Goal: Find contact information: Find contact information

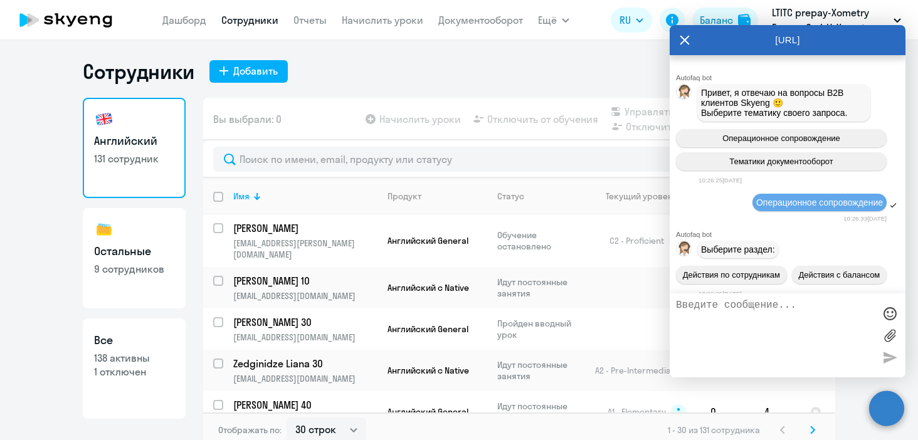
select select "30"
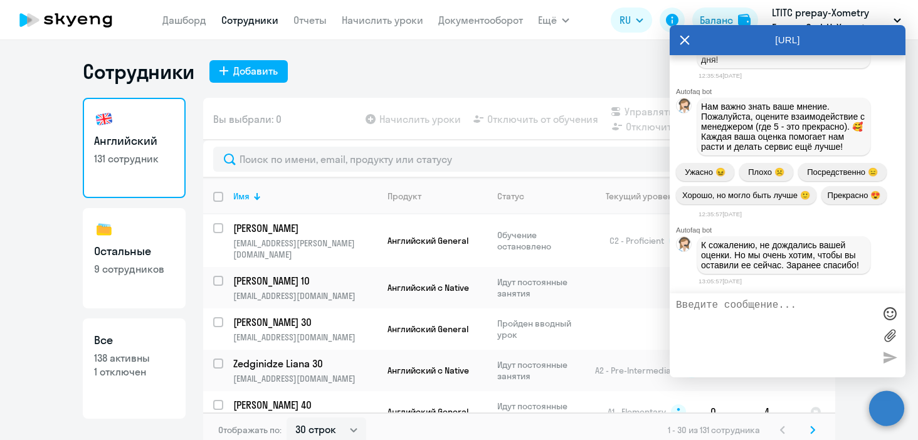
scroll to position [8820, 0]
click at [684, 35] on icon at bounding box center [685, 40] width 10 height 30
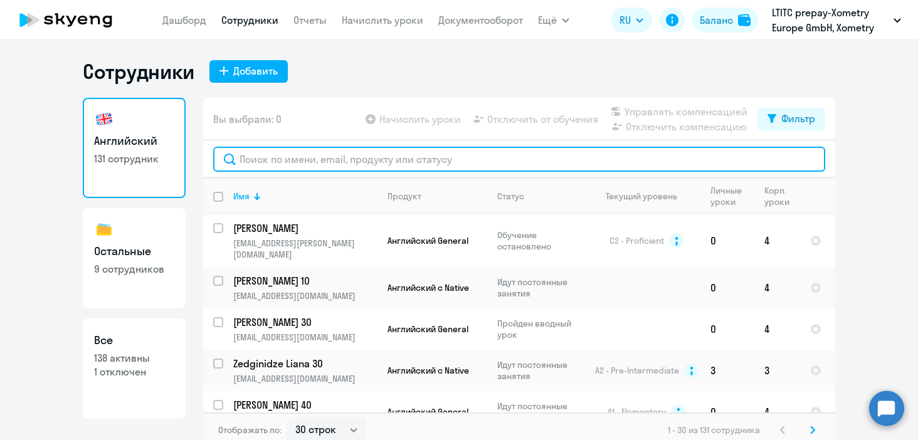
click at [308, 164] on input "text" at bounding box center [519, 159] width 612 height 25
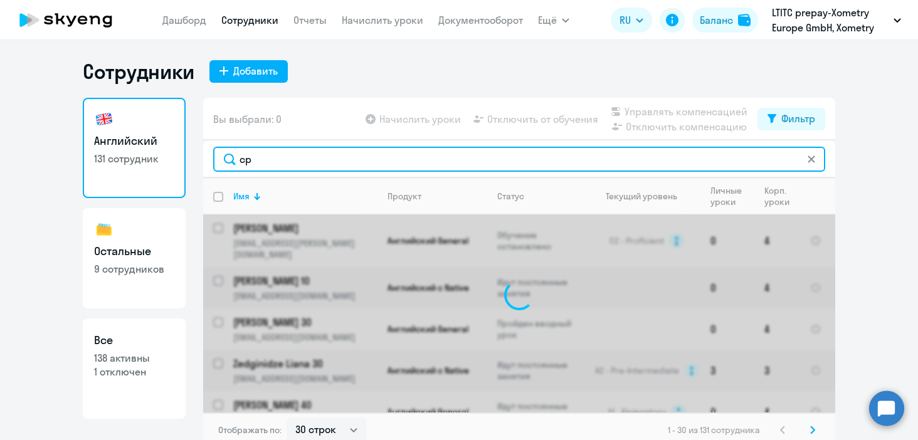
type input "с"
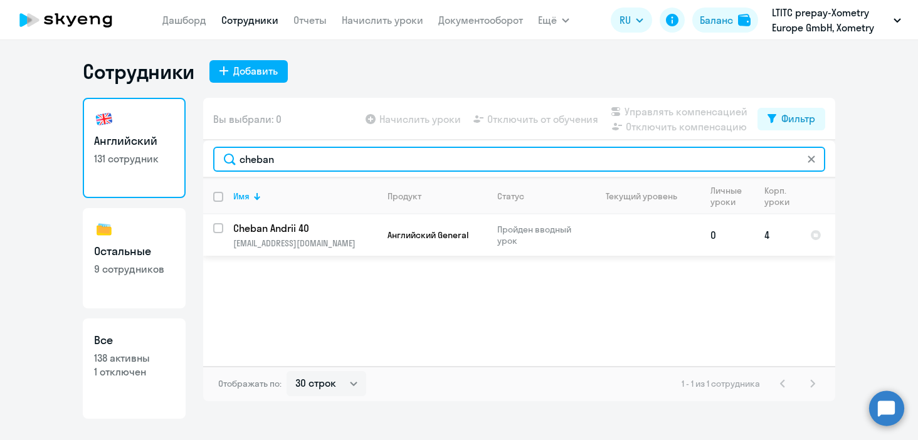
type input "cheban"
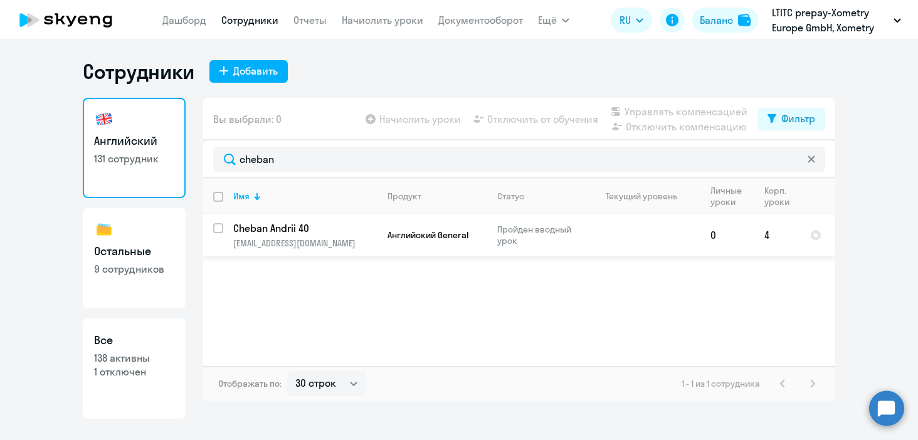
click at [286, 239] on p "[EMAIL_ADDRESS][DOMAIN_NAME]" at bounding box center [305, 243] width 144 height 11
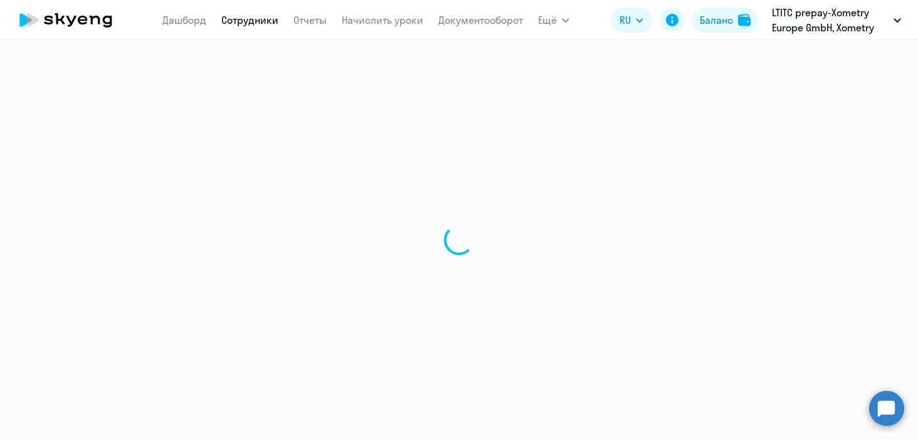
select select "english"
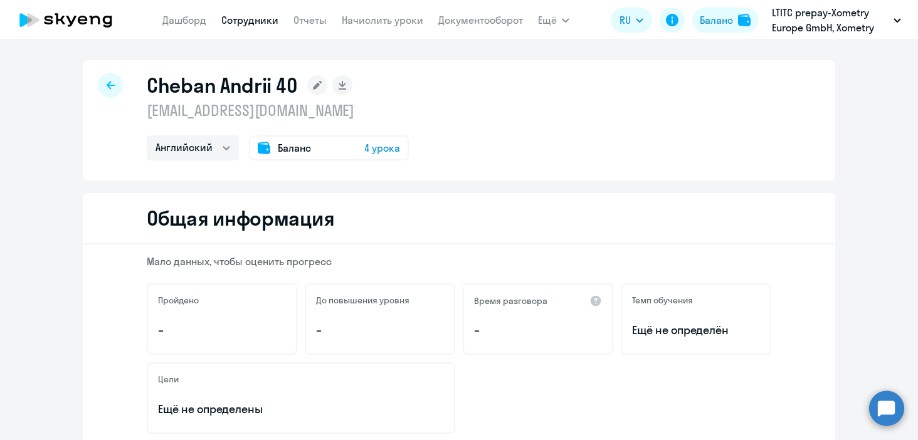
drag, startPoint x: 138, startPoint y: 110, endPoint x: 289, endPoint y: 117, distance: 151.4
click at [289, 117] on div "[PERSON_NAME] 40 [EMAIL_ADDRESS][DOMAIN_NAME] Английский Баланс 4 урока" at bounding box center [459, 120] width 753 height 120
copy p "[EMAIL_ADDRESS][DOMAIN_NAME]"
